Goal: Check status: Check status

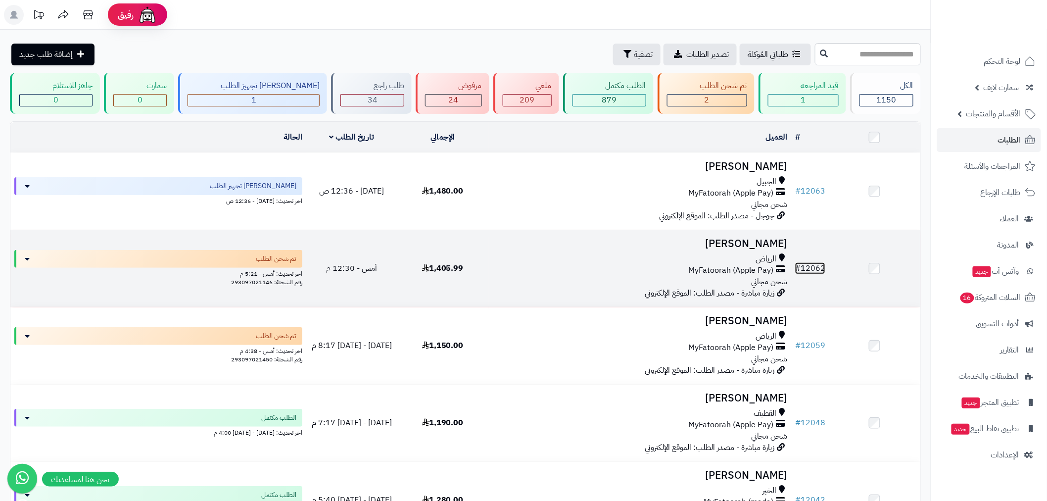
click at [800, 262] on span "#" at bounding box center [797, 268] width 5 height 12
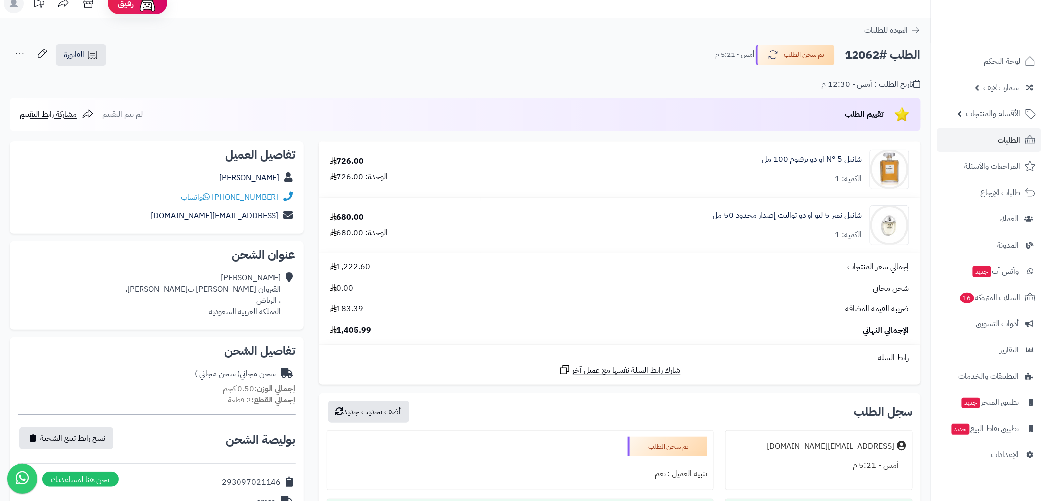
scroll to position [256, 0]
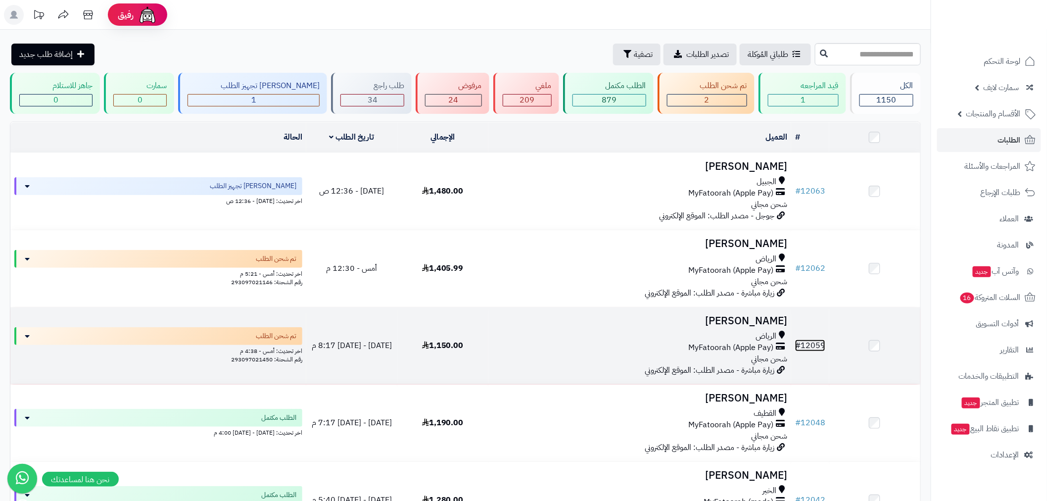
click at [803, 344] on link "# 12059" at bounding box center [810, 346] width 30 height 12
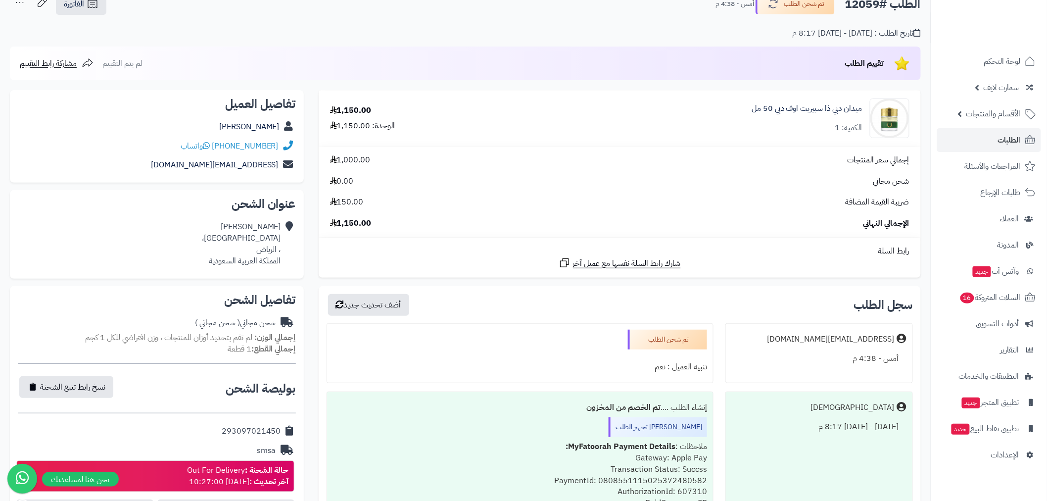
scroll to position [513, 0]
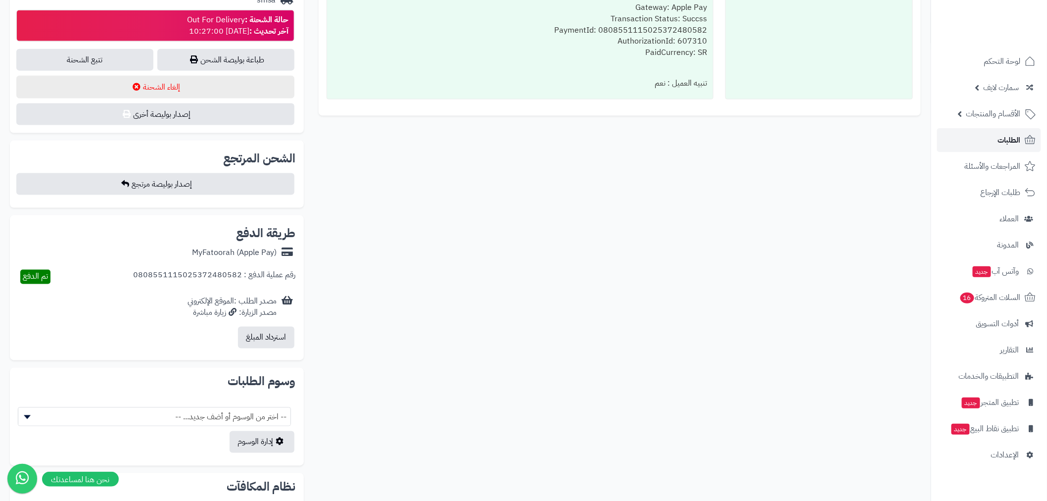
click at [995, 141] on link "الطلبات" at bounding box center [990, 140] width 104 height 24
